Goal: Ask a question: Seek information or help from site administrators or community

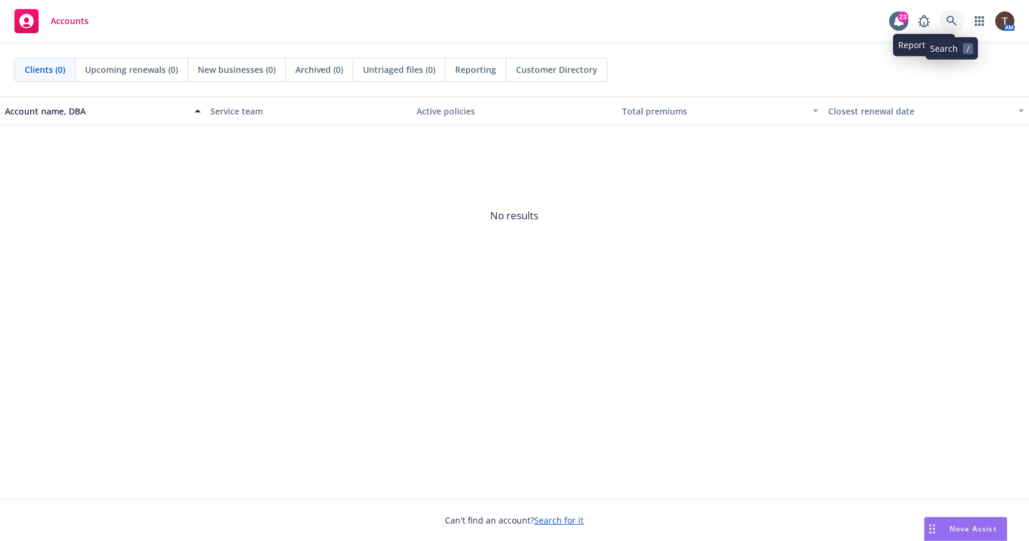
click at [951, 24] on icon at bounding box center [951, 21] width 11 height 11
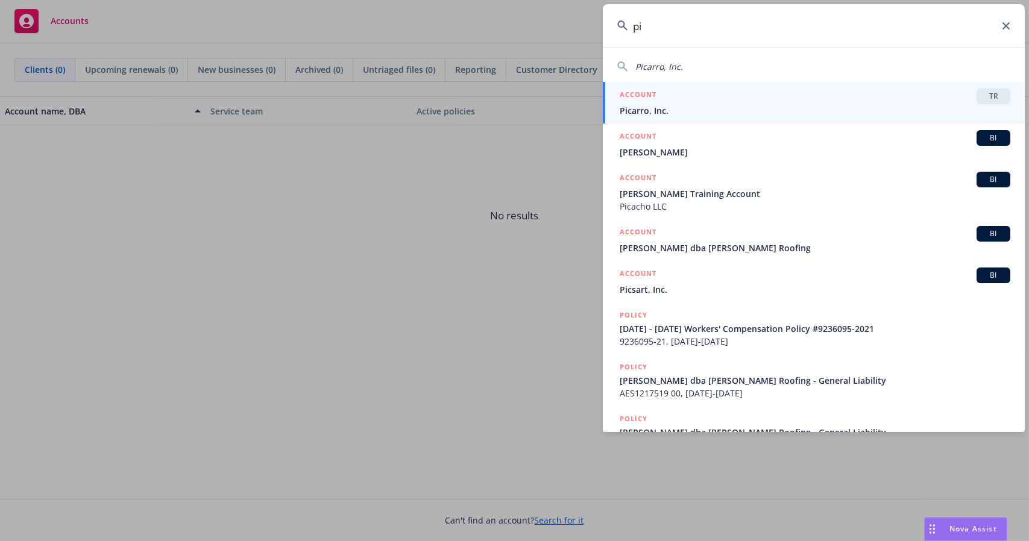
type input "p"
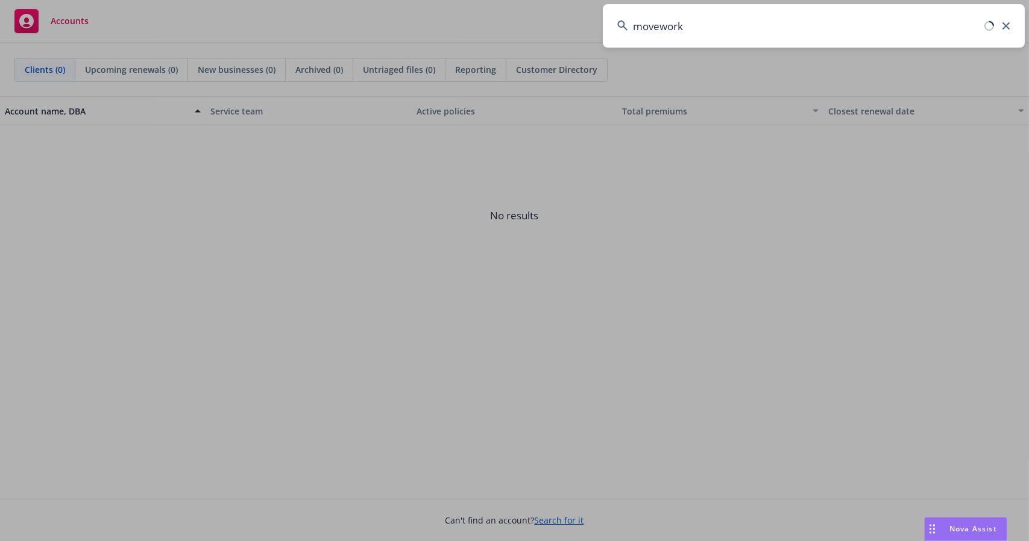
type input "moveworks"
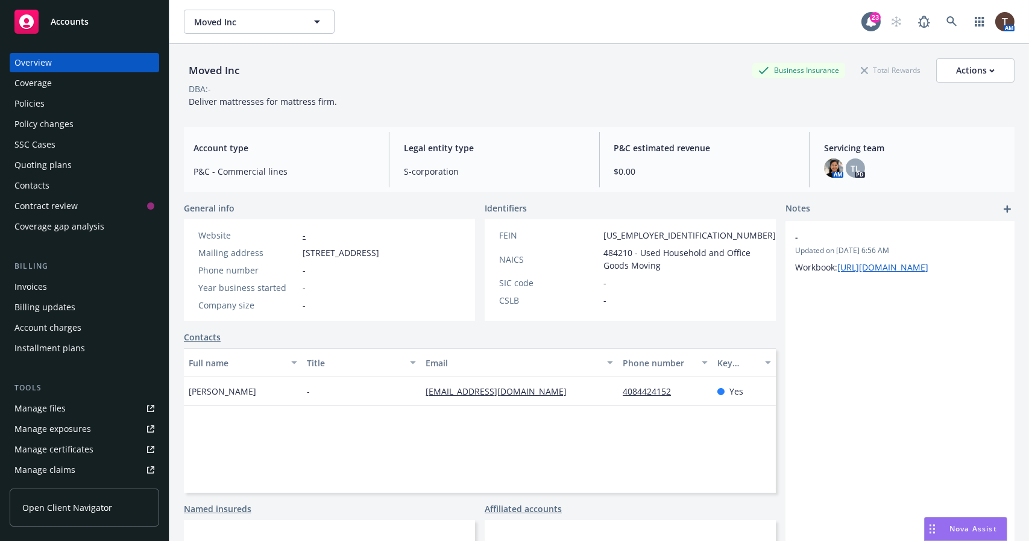
click at [151, 22] on div "Accounts" at bounding box center [84, 22] width 140 height 24
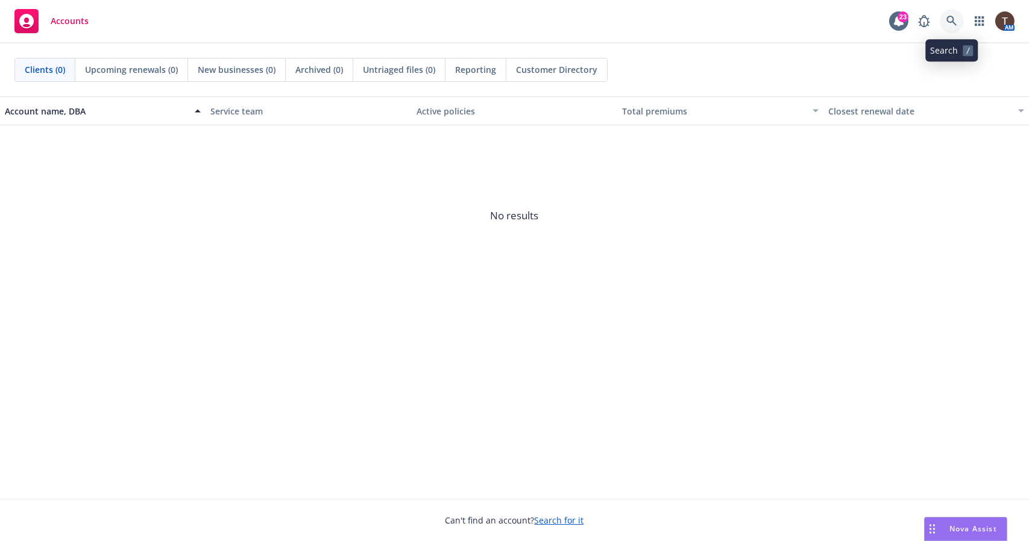
click at [953, 19] on icon at bounding box center [951, 21] width 10 height 10
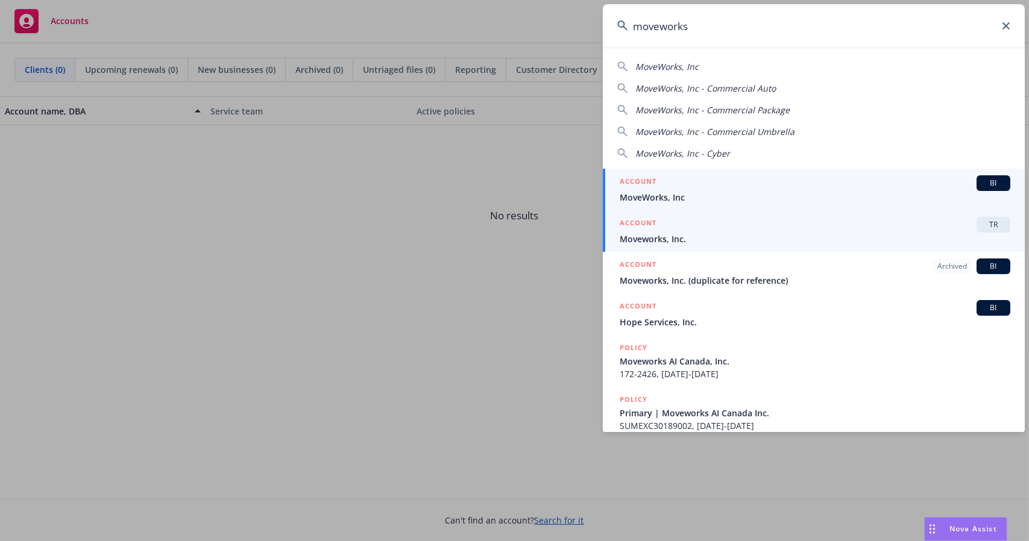
type input "moveworks"
click at [771, 225] on div "ACCOUNT TR" at bounding box center [815, 225] width 391 height 16
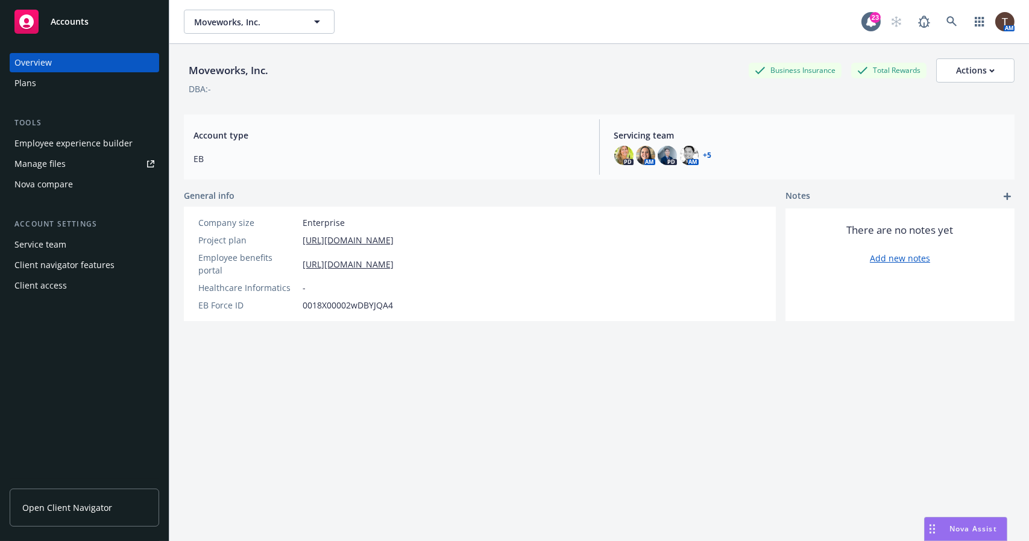
click at [57, 498] on link "Open Client Navigator" at bounding box center [84, 508] width 149 height 38
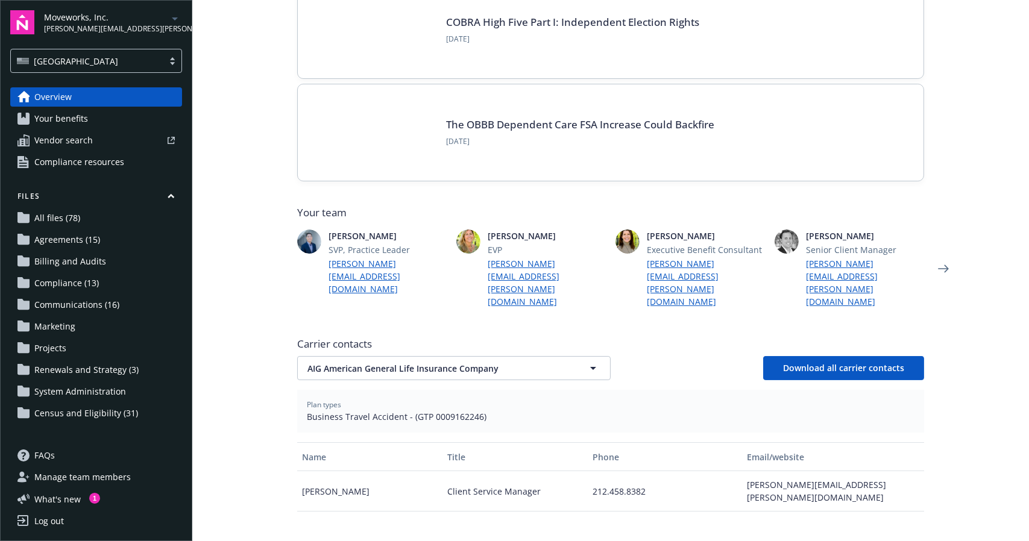
scroll to position [253, 0]
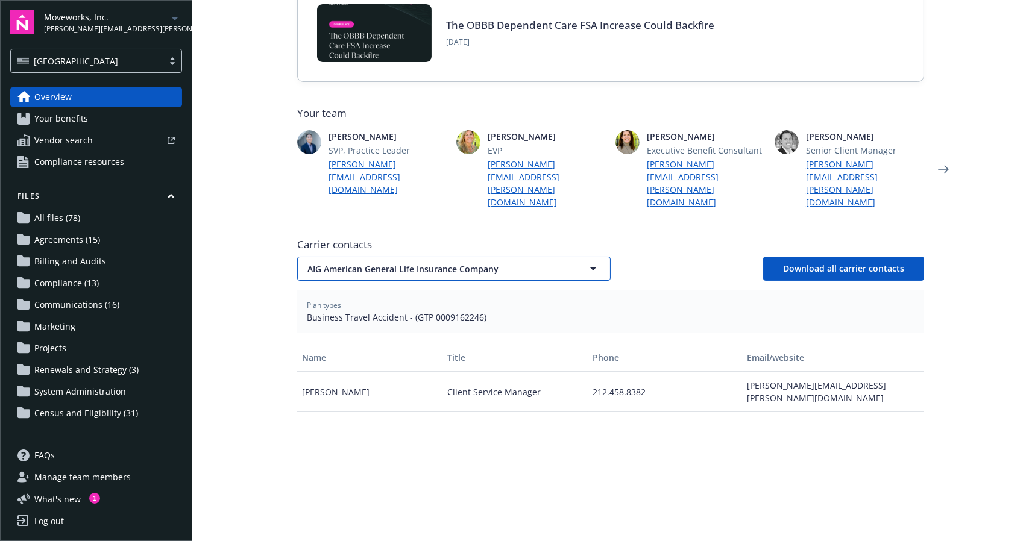
click at [322, 263] on span "AIG American General Life Insurance Company" at bounding box center [432, 269] width 251 height 13
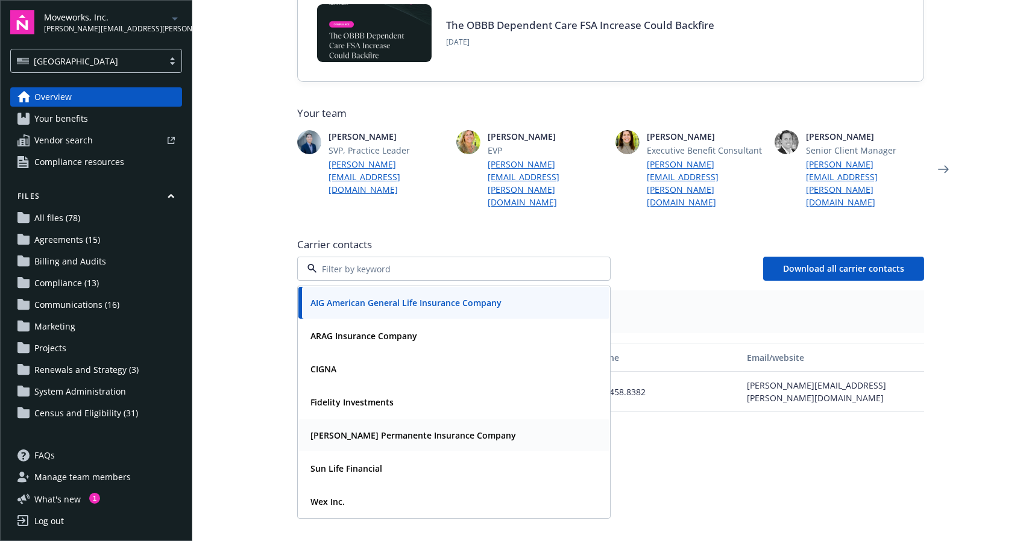
click at [324, 427] on div "[PERSON_NAME] Permanente Insurance Company" at bounding box center [412, 435] width 213 height 17
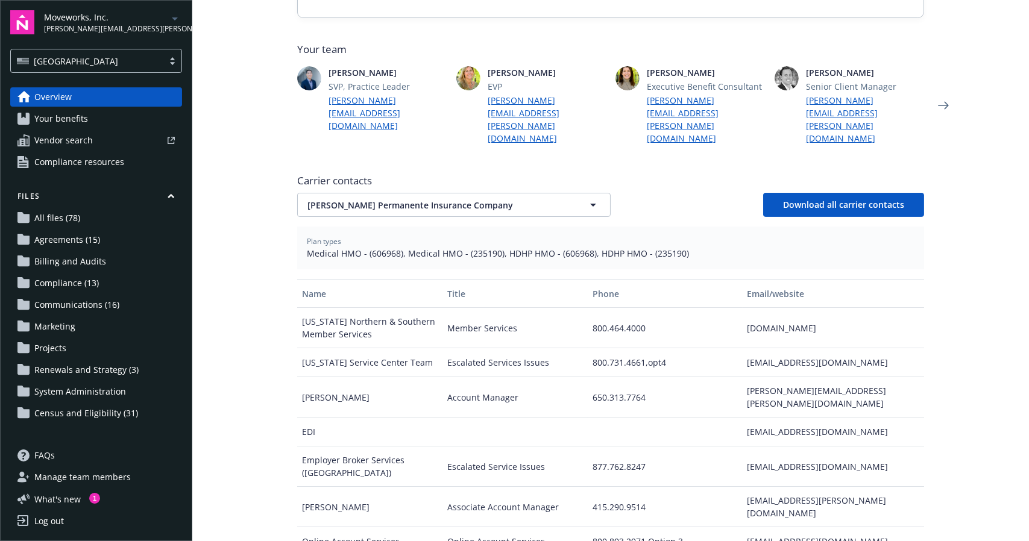
scroll to position [318, 0]
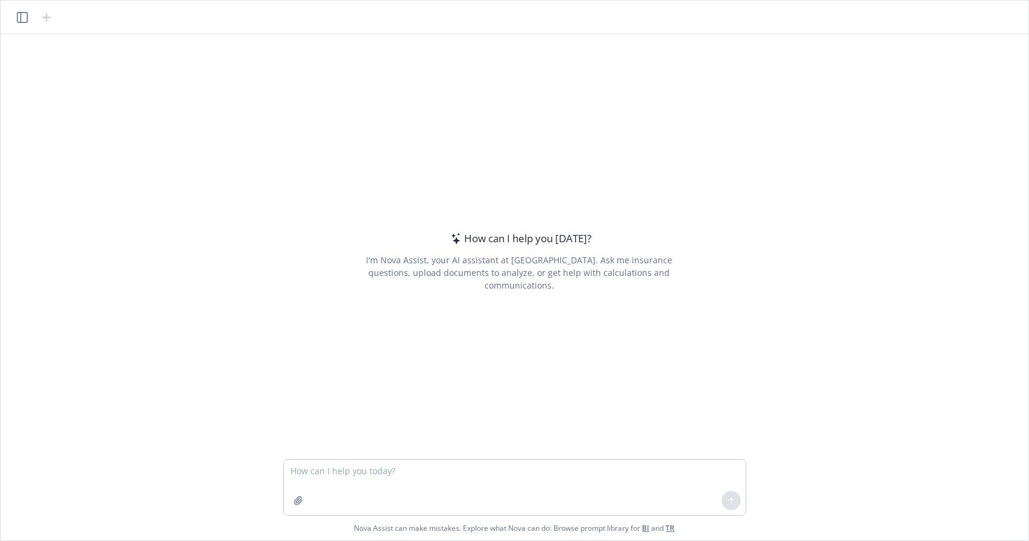
click at [501, 473] on textarea at bounding box center [515, 487] width 462 height 55
click at [346, 466] on textarea "What is the diference between out of pocket maximum and my deductible for medic…" at bounding box center [515, 487] width 462 height 55
type textarea "What is the difference between out of pocket maximum and my deductible for medi…"
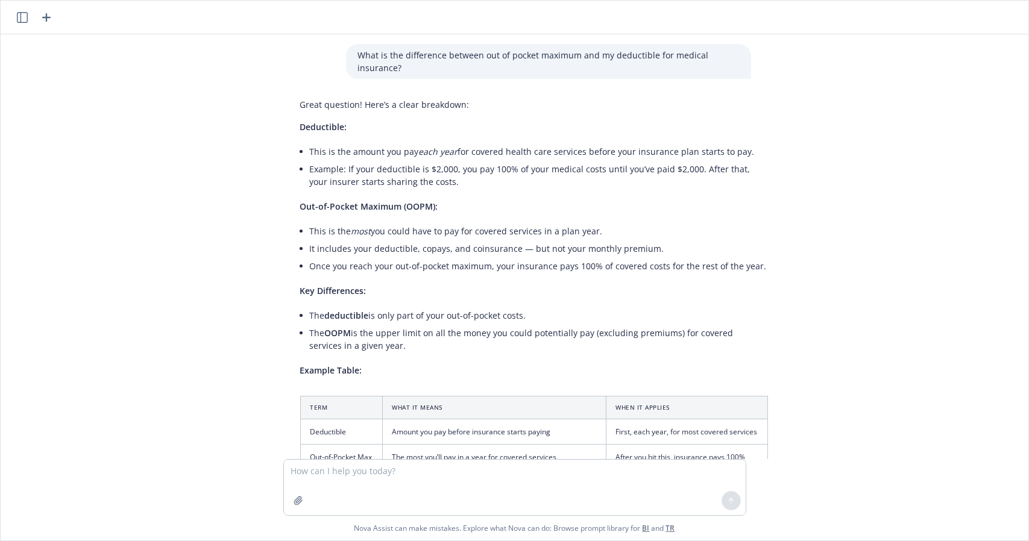
scroll to position [186, 0]
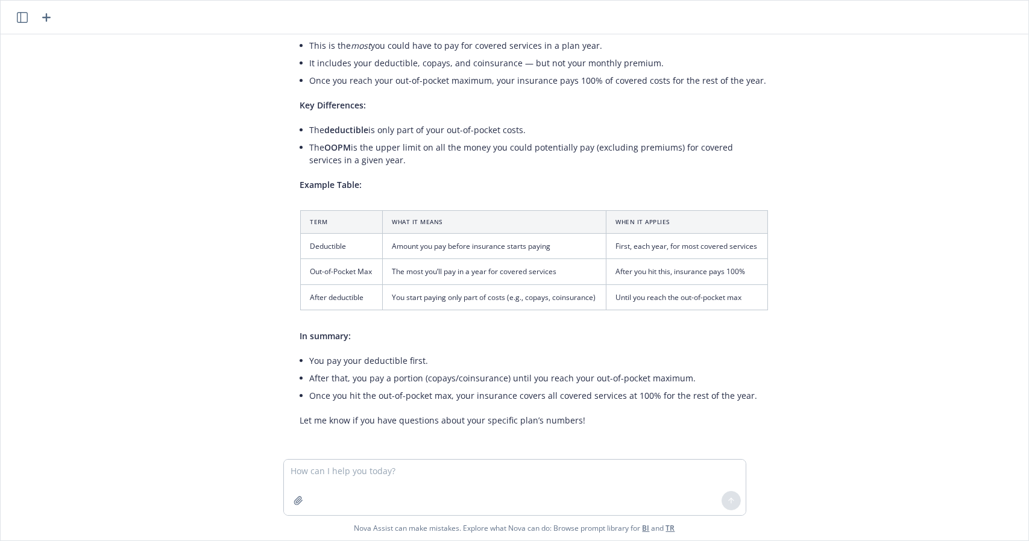
click at [319, 160] on li "The OOPM is the upper limit on all the money you could potentially pay (excludi…" at bounding box center [539, 154] width 458 height 30
